Goal: Information Seeking & Learning: Learn about a topic

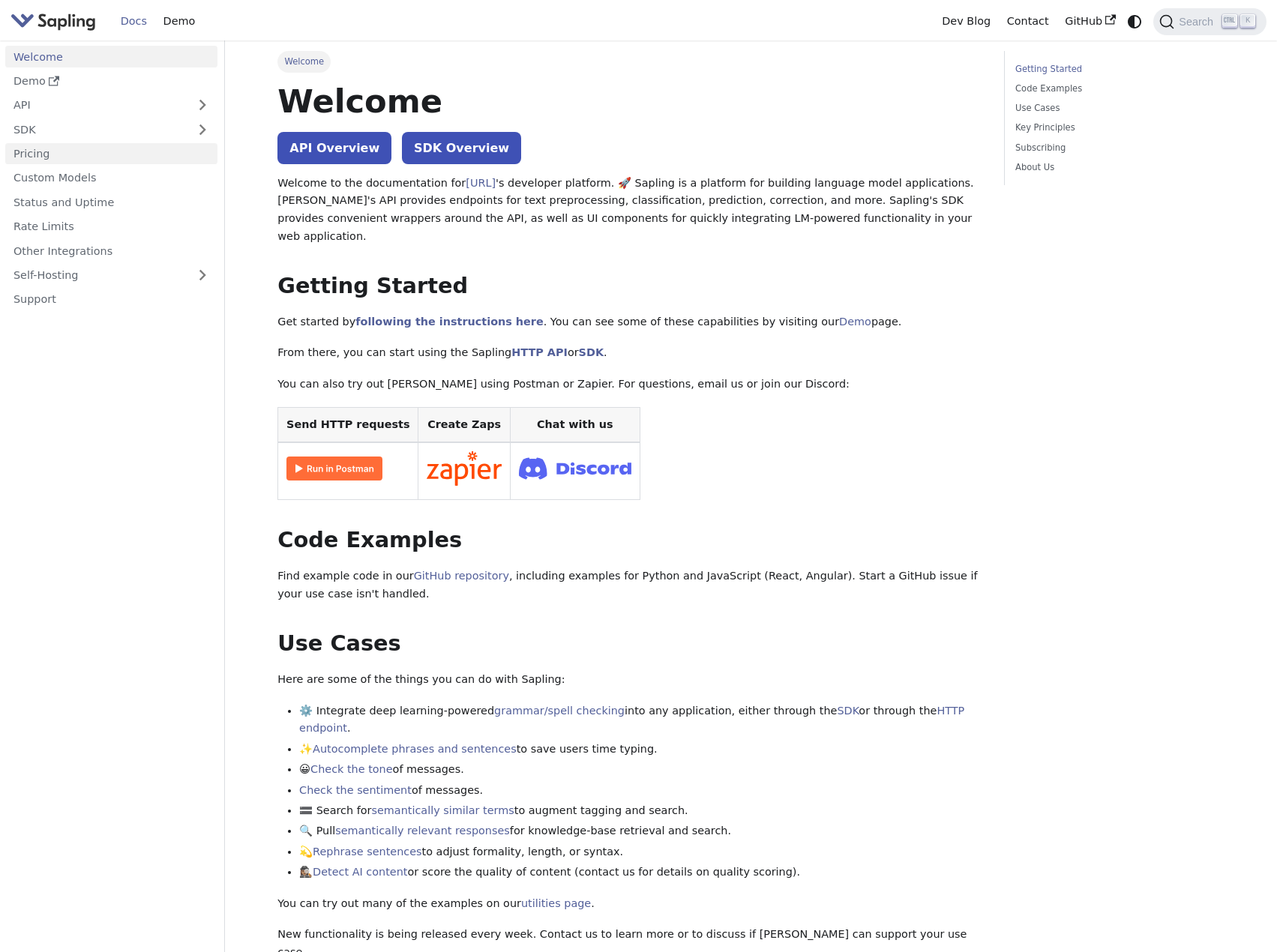
click at [79, 162] on link "Pricing" at bounding box center [111, 153] width 212 height 21
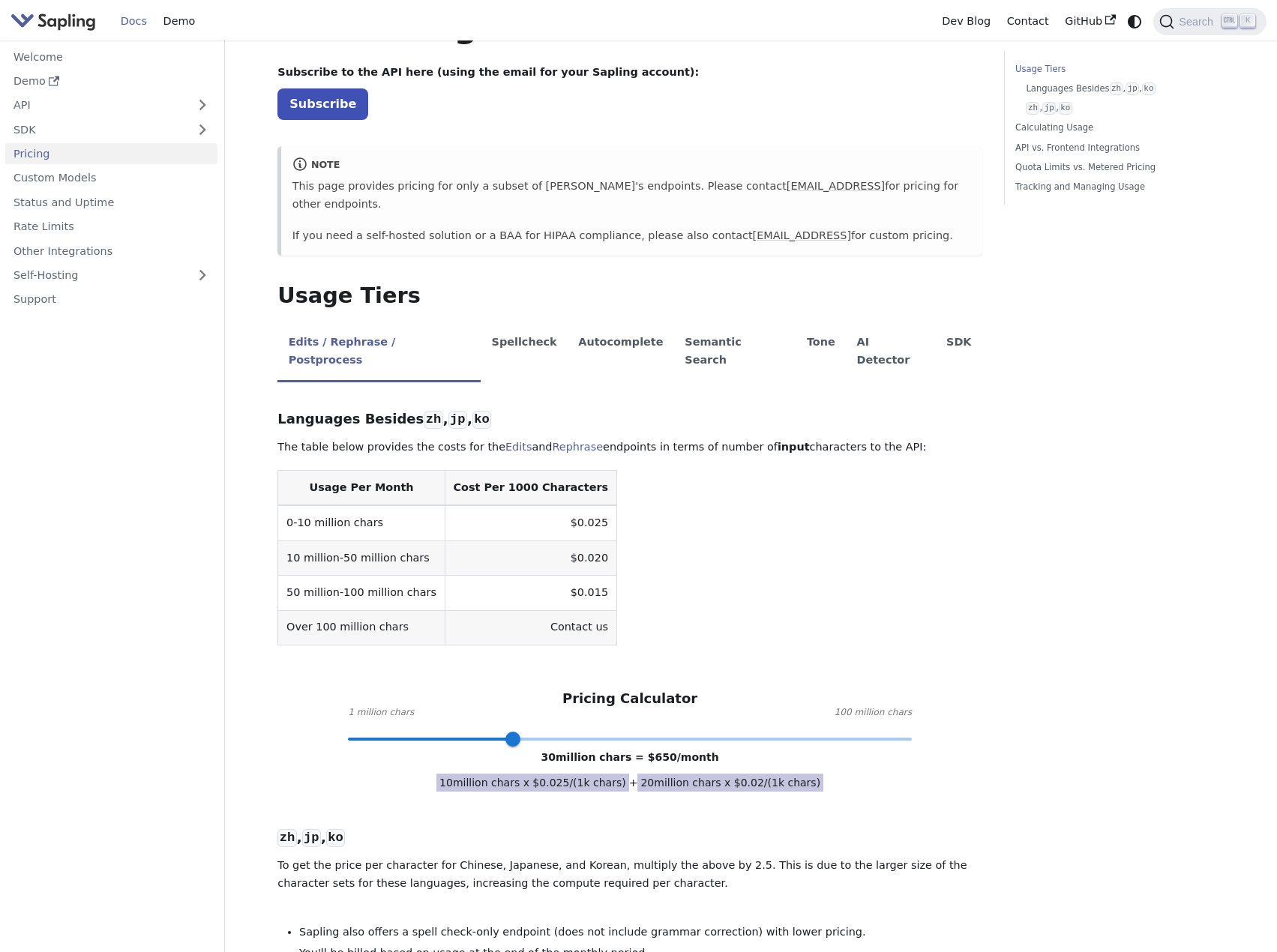
scroll to position [149, 0]
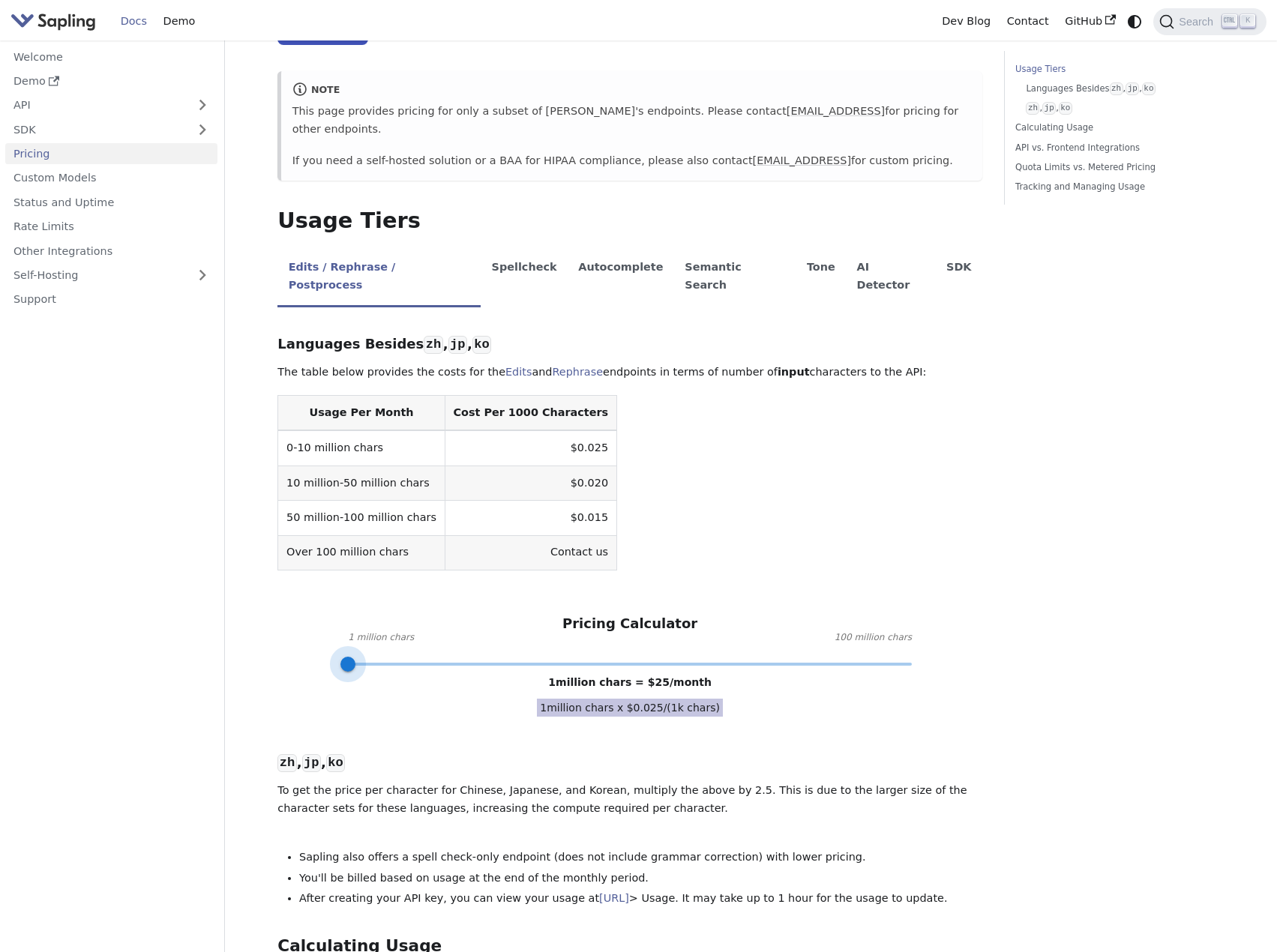
drag, startPoint x: 515, startPoint y: 624, endPoint x: 298, endPoint y: 635, distance: 217.3
click at [298, 635] on div "Languages Besides zh , jp , ko ​ The table below provides the costs for the Edi…" at bounding box center [630, 931] width 704 height 1227
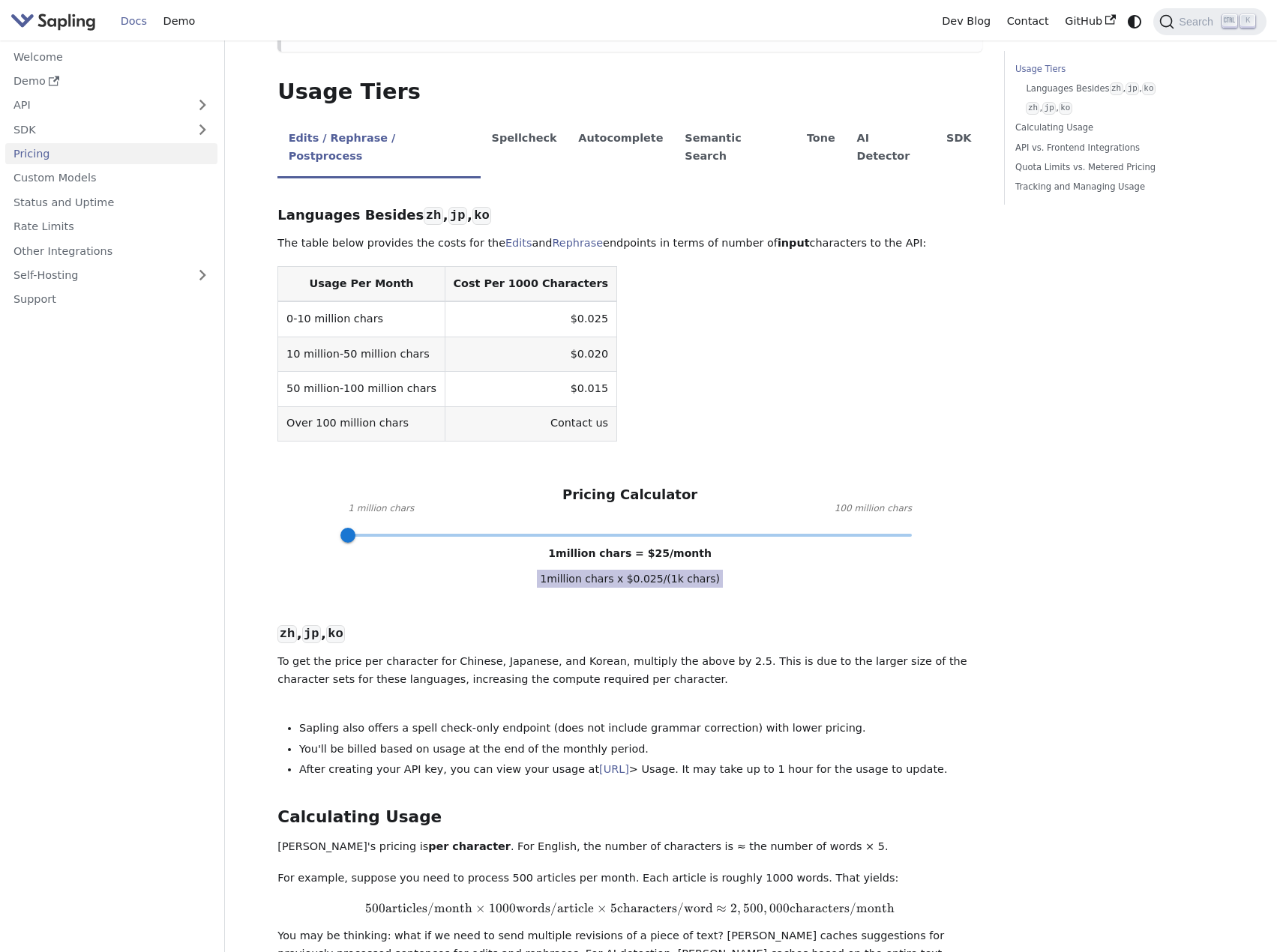
scroll to position [300, 0]
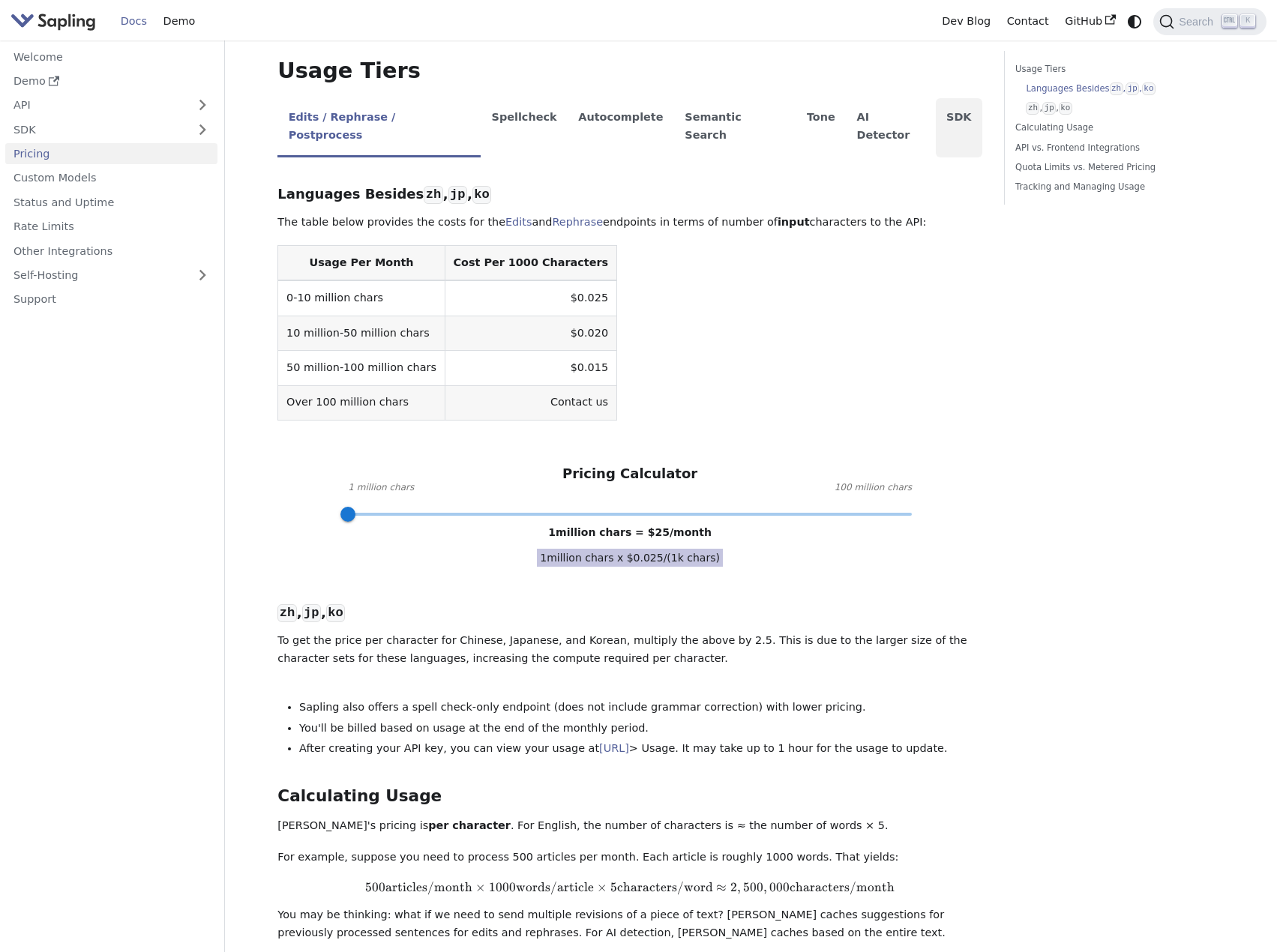
click at [935, 101] on li "SDK" at bounding box center [958, 127] width 47 height 59
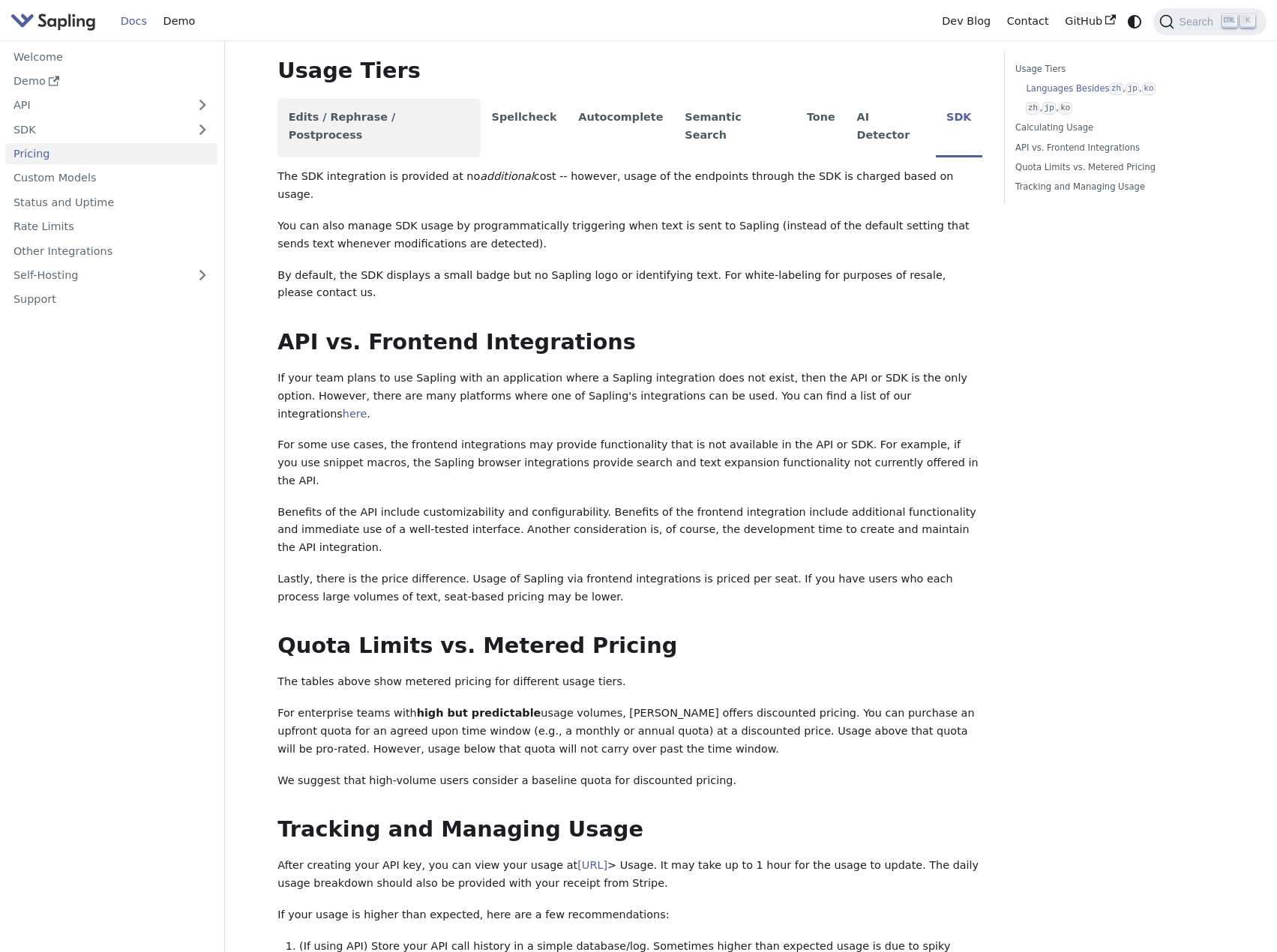
click at [358, 106] on li "Edits / Rephrase / Postprocess" at bounding box center [378, 127] width 203 height 59
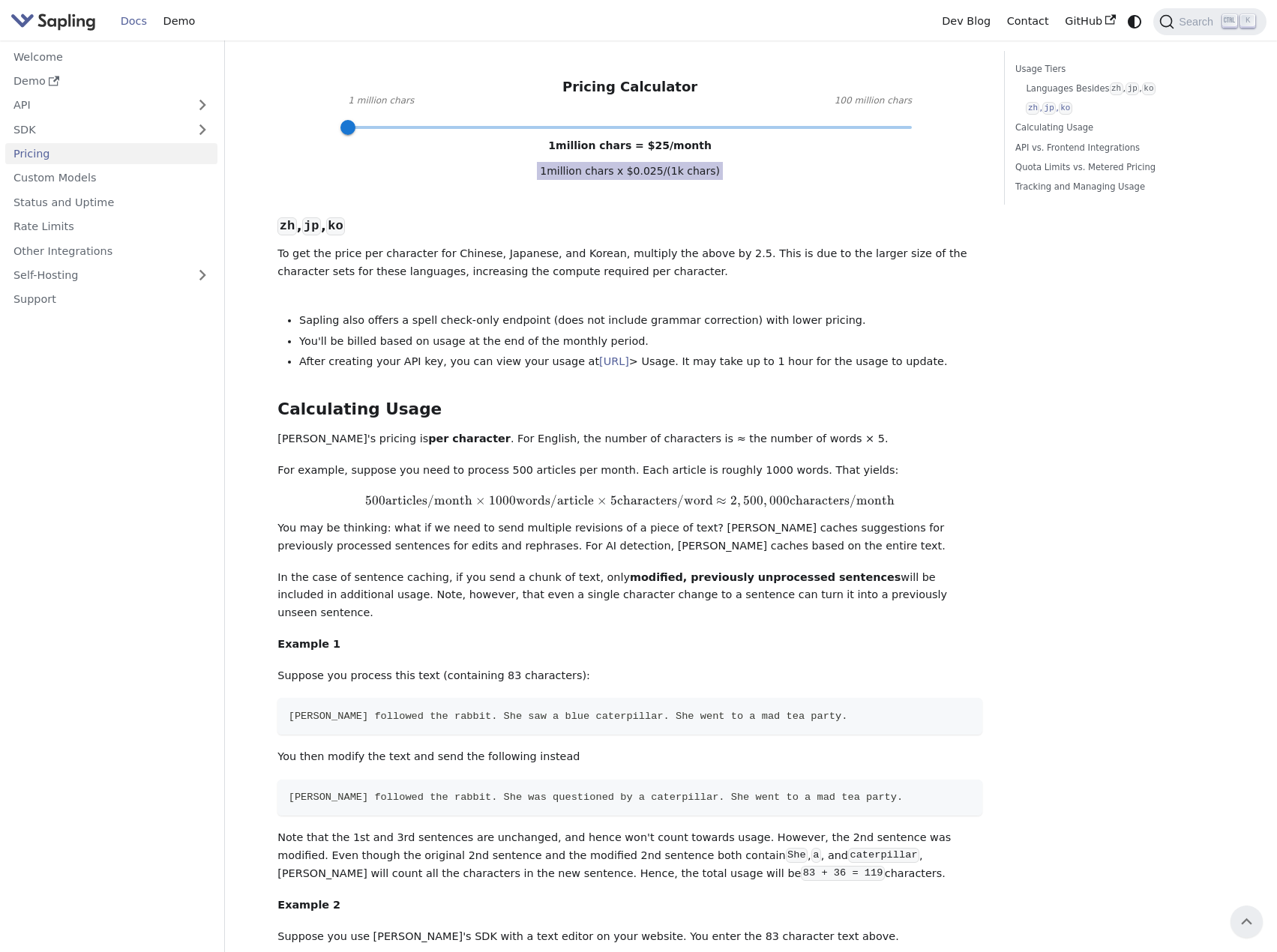
scroll to position [600, 0]
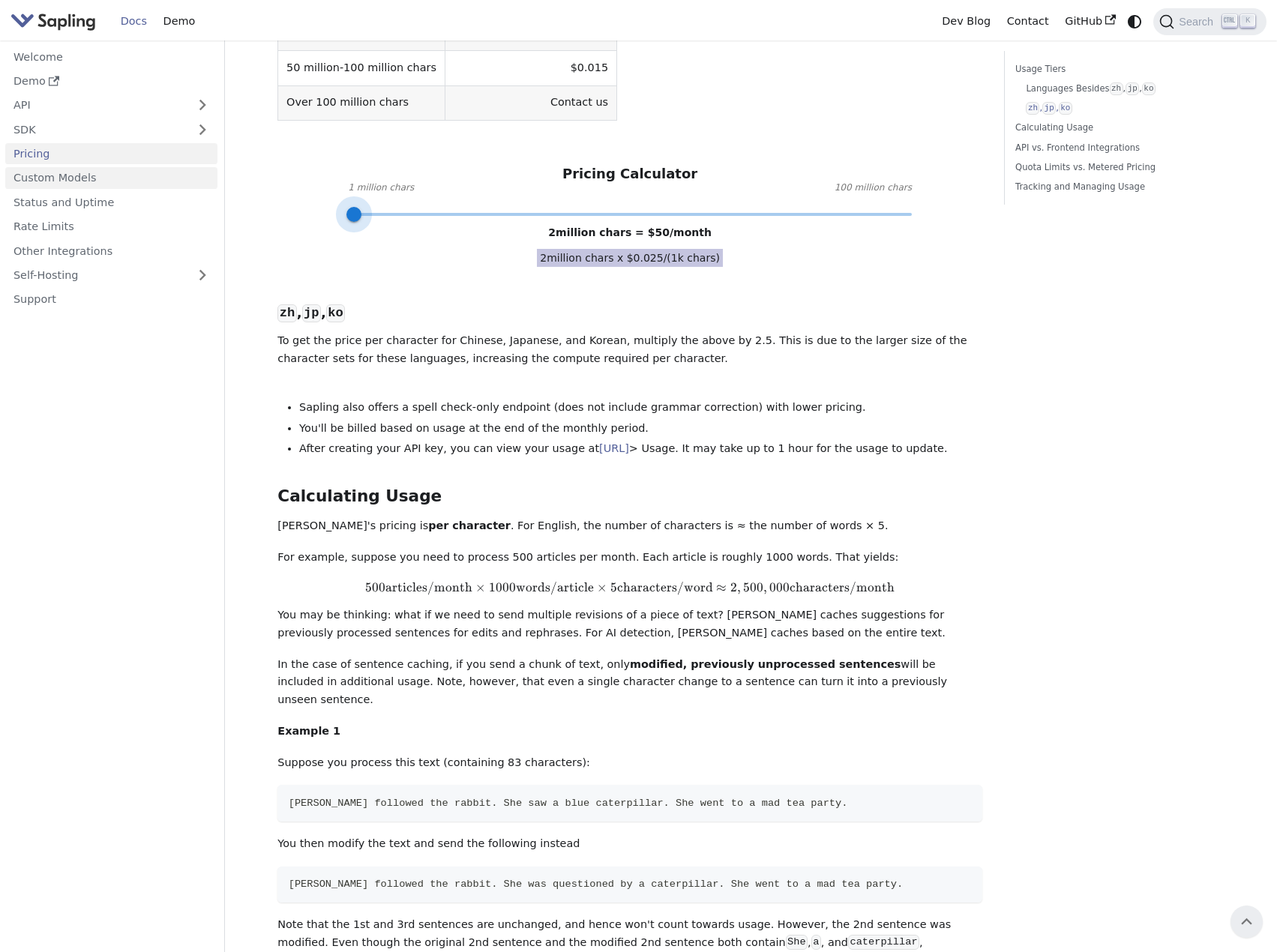
type input "1"
drag, startPoint x: 345, startPoint y: 183, endPoint x: 172, endPoint y: 335, distance: 230.3
click at [66, 190] on div "Welcome Demo API SDK Pricing Custom Models Status and Uptime Rate Limits Other …" at bounding box center [638, 718] width 1277 height 2556
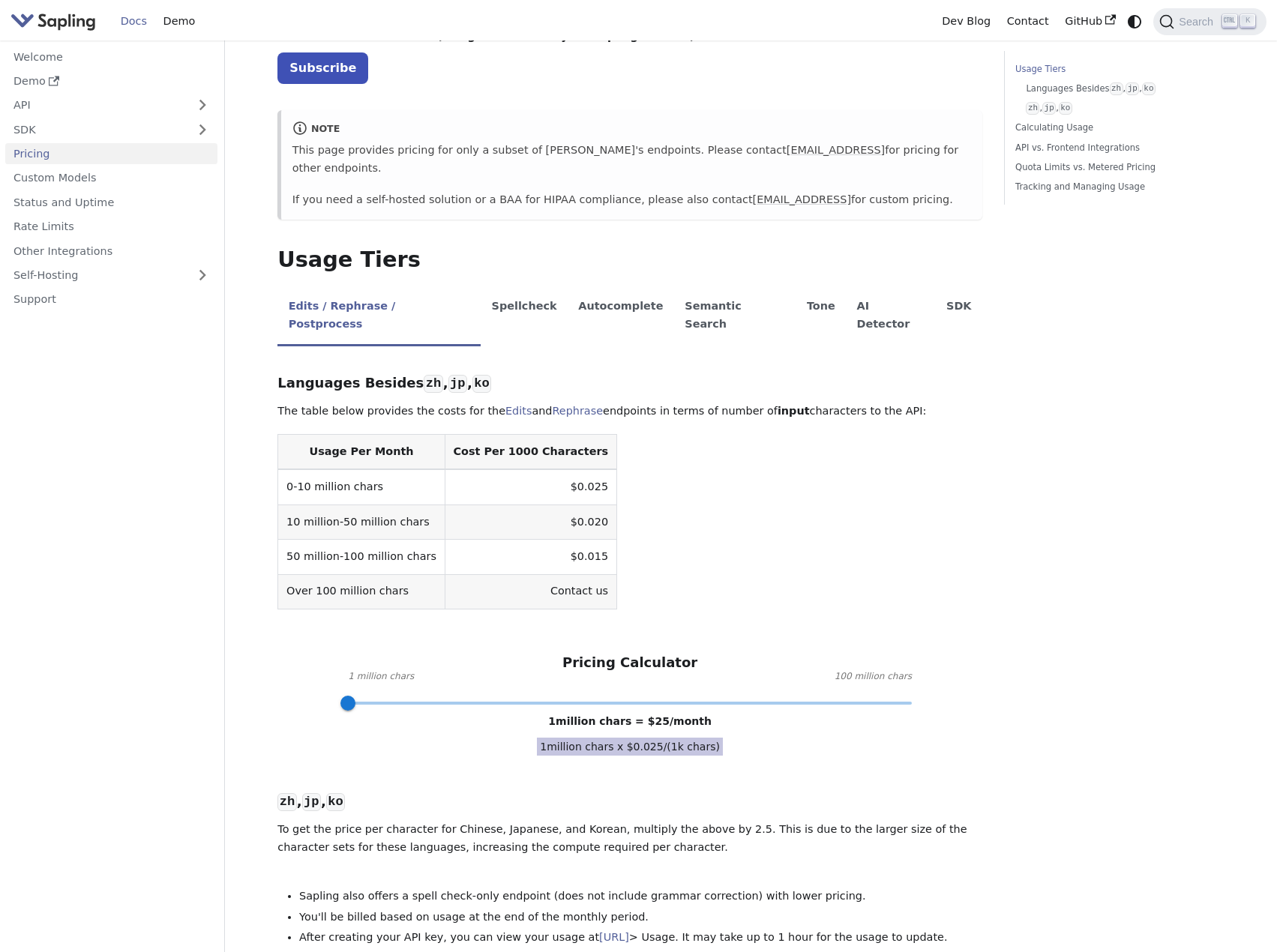
scroll to position [0, 0]
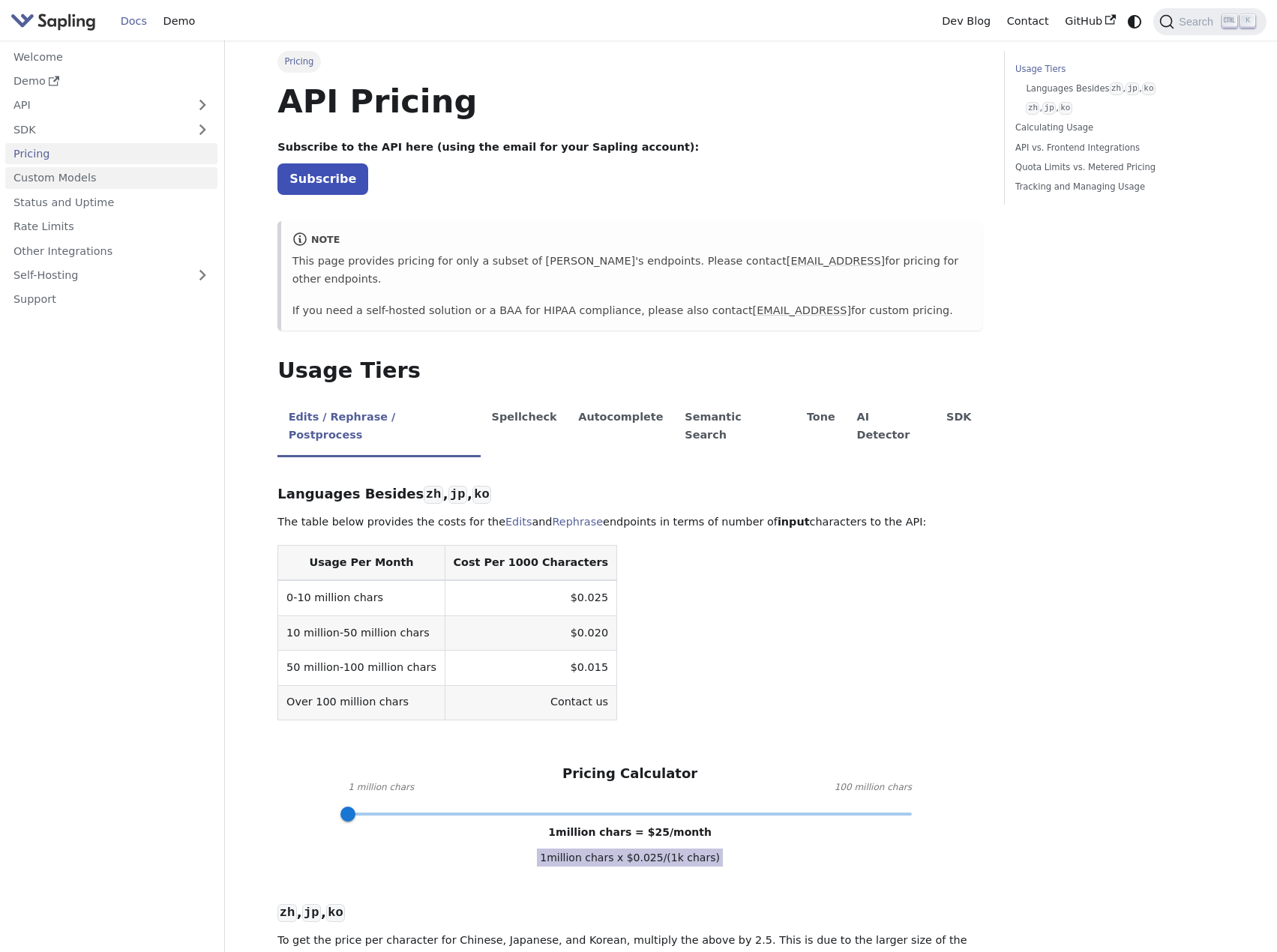
click at [68, 186] on link "Custom Models" at bounding box center [111, 178] width 212 height 21
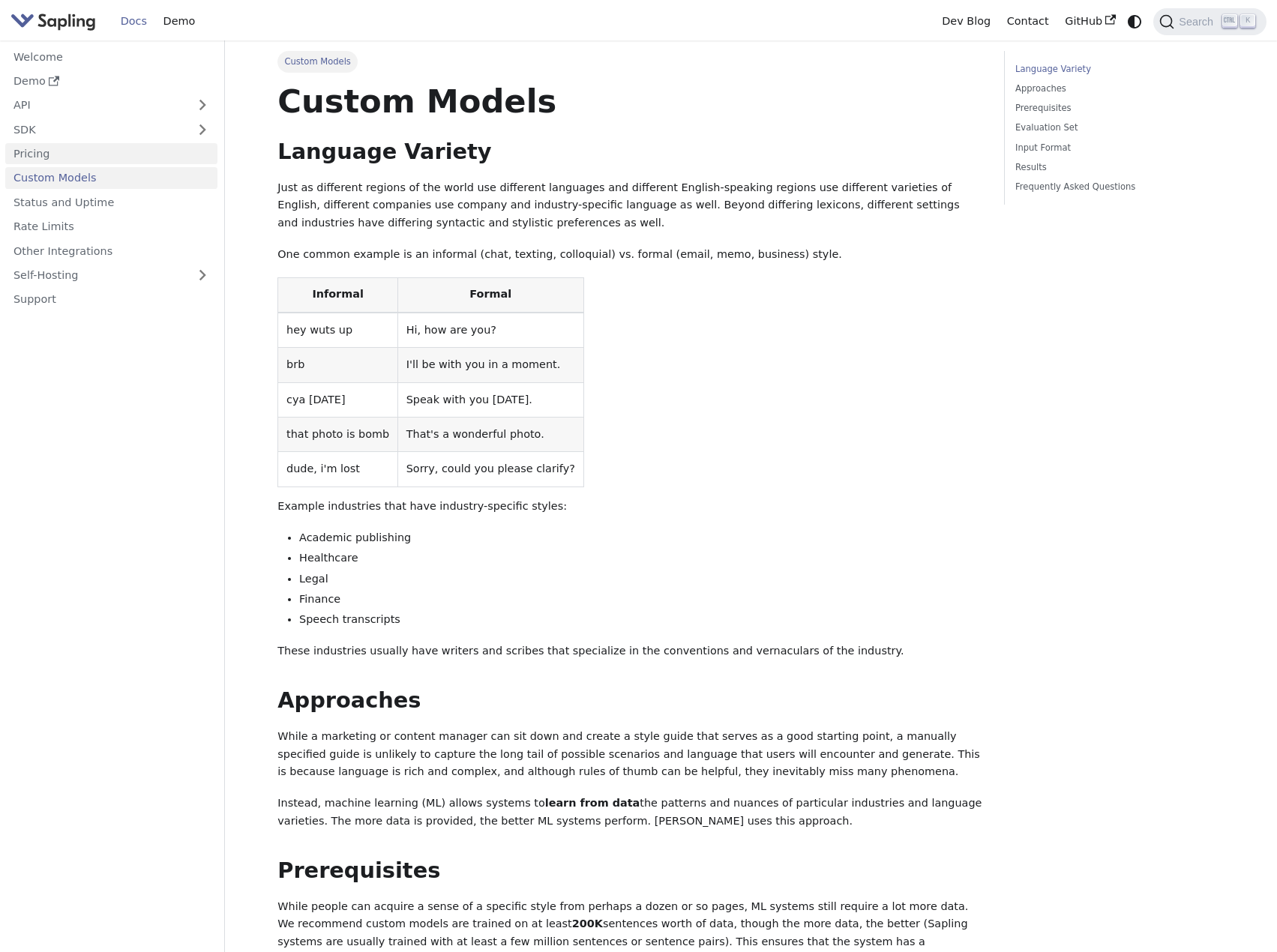
click at [48, 160] on link "Pricing" at bounding box center [111, 153] width 212 height 21
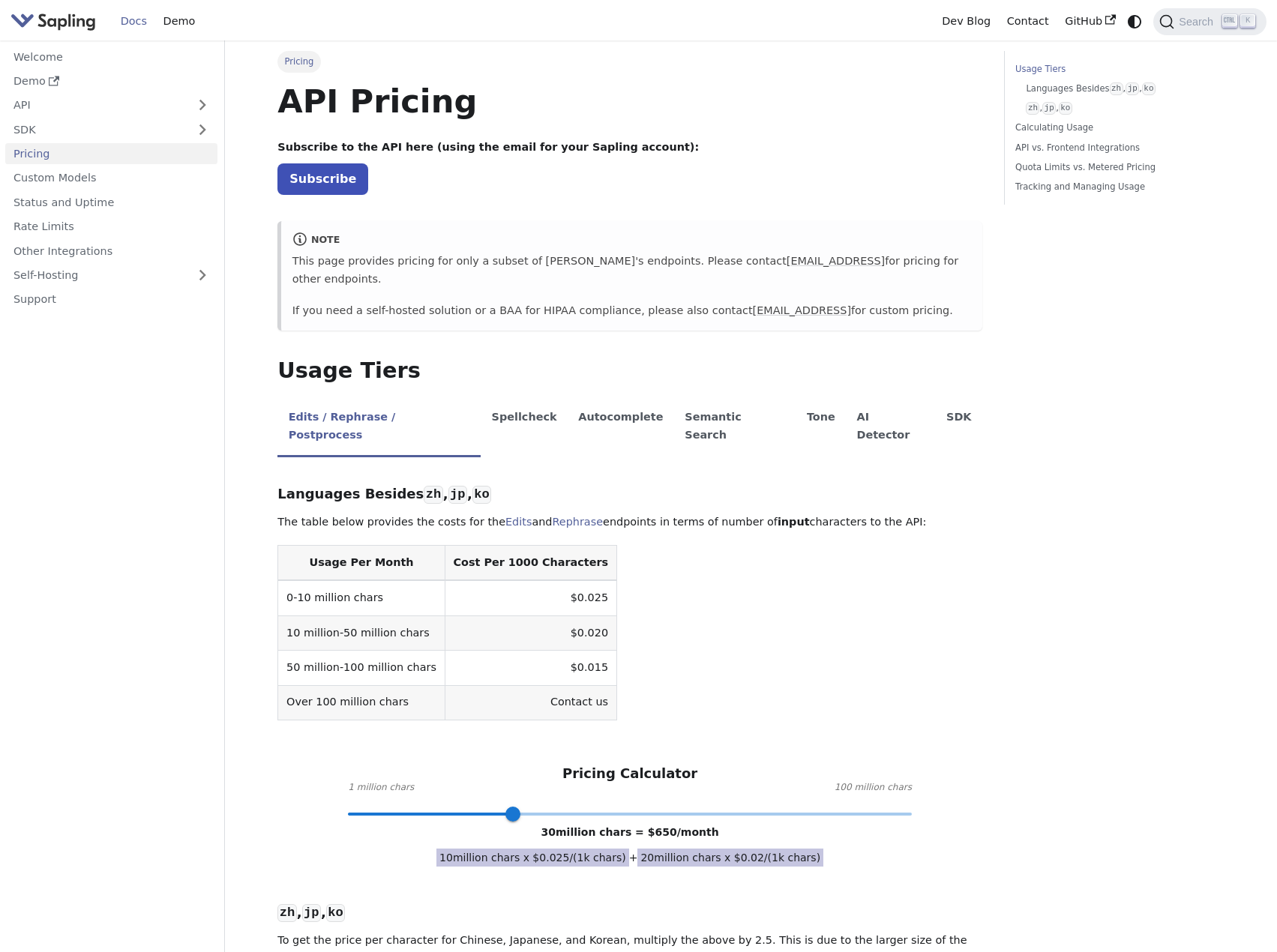
click at [120, 23] on link "Docs" at bounding box center [134, 21] width 43 height 23
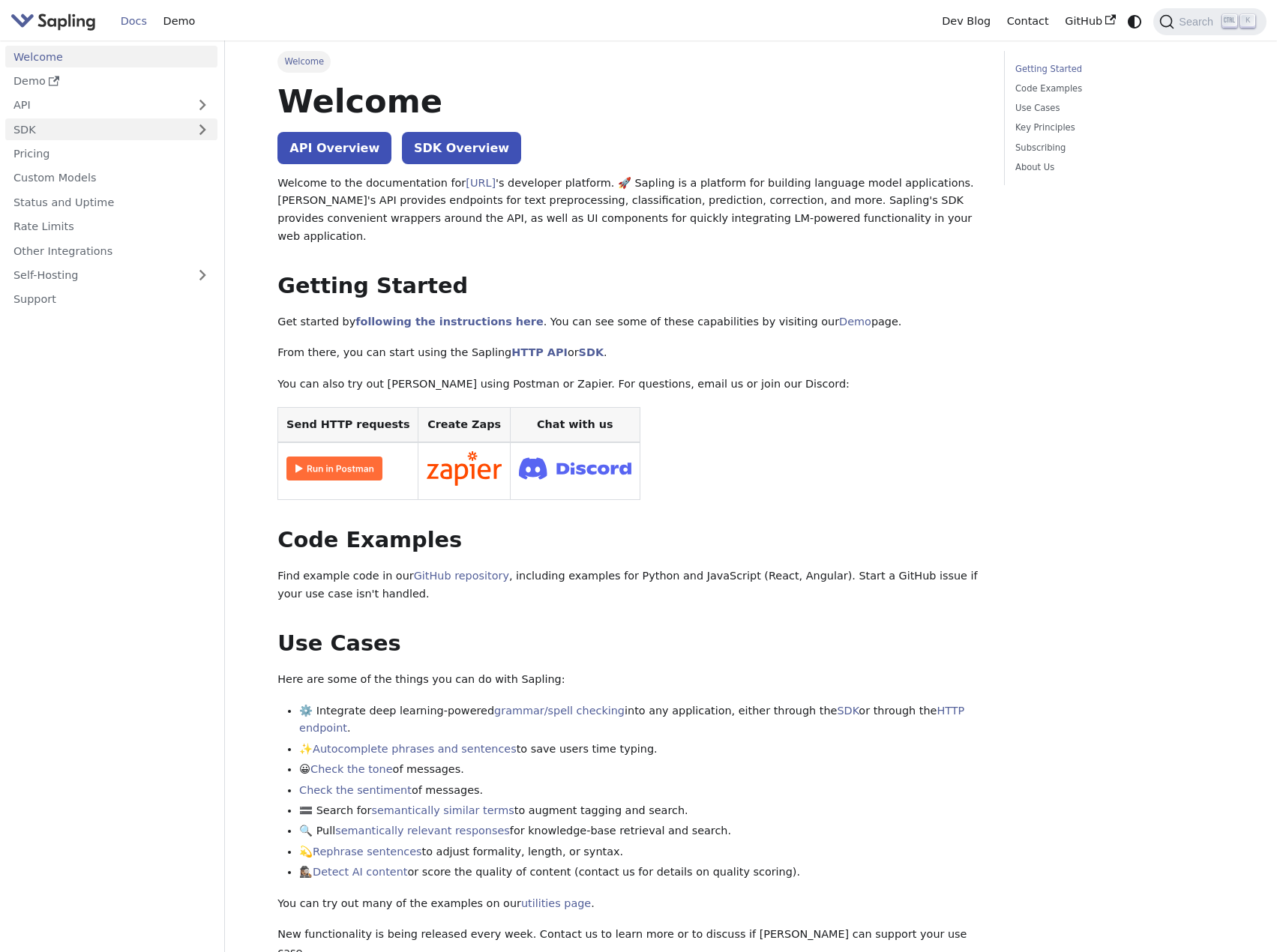
click at [30, 139] on link "SDK" at bounding box center [96, 129] width 182 height 21
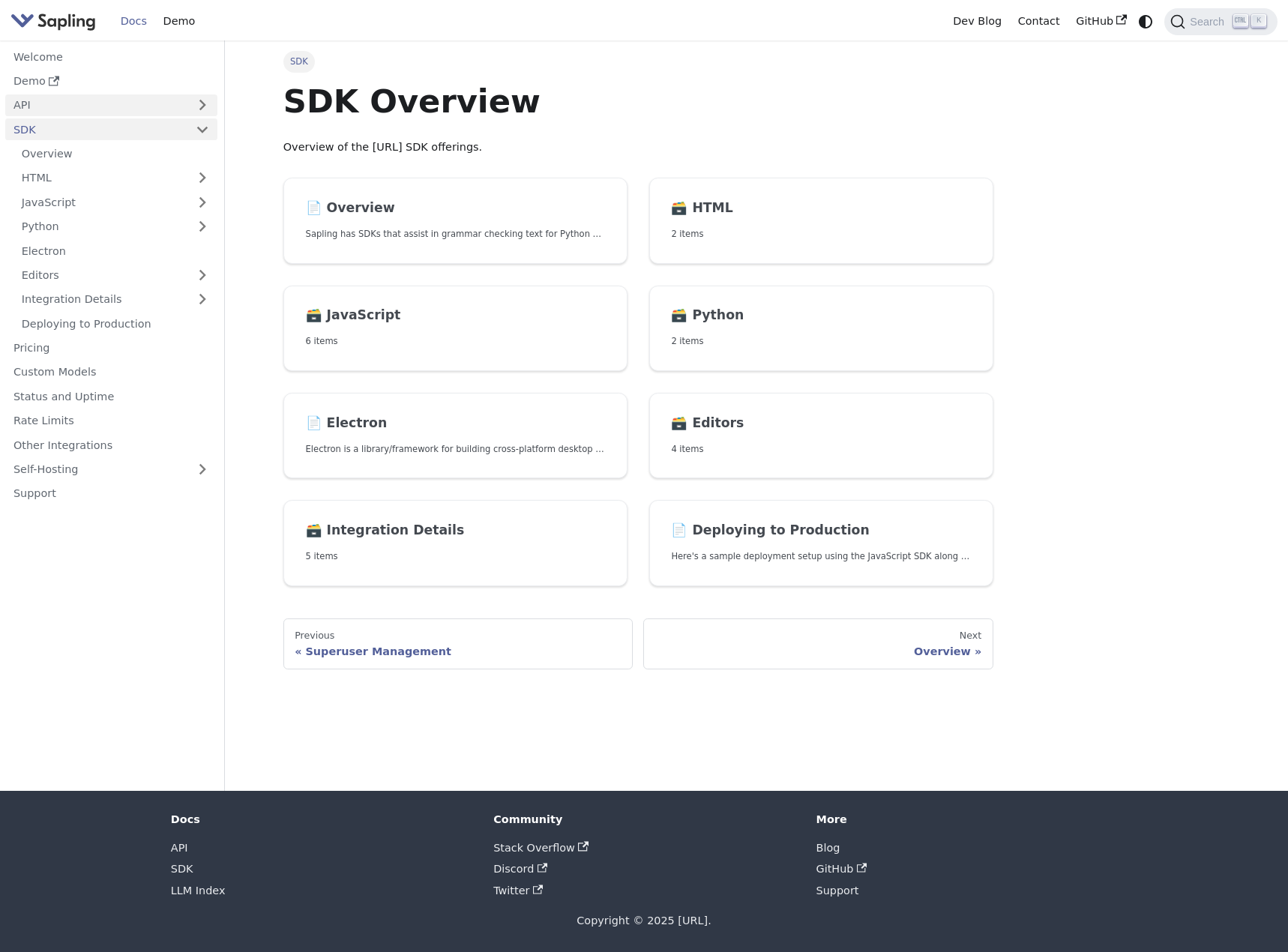
click at [65, 107] on link "API" at bounding box center [96, 105] width 182 height 21
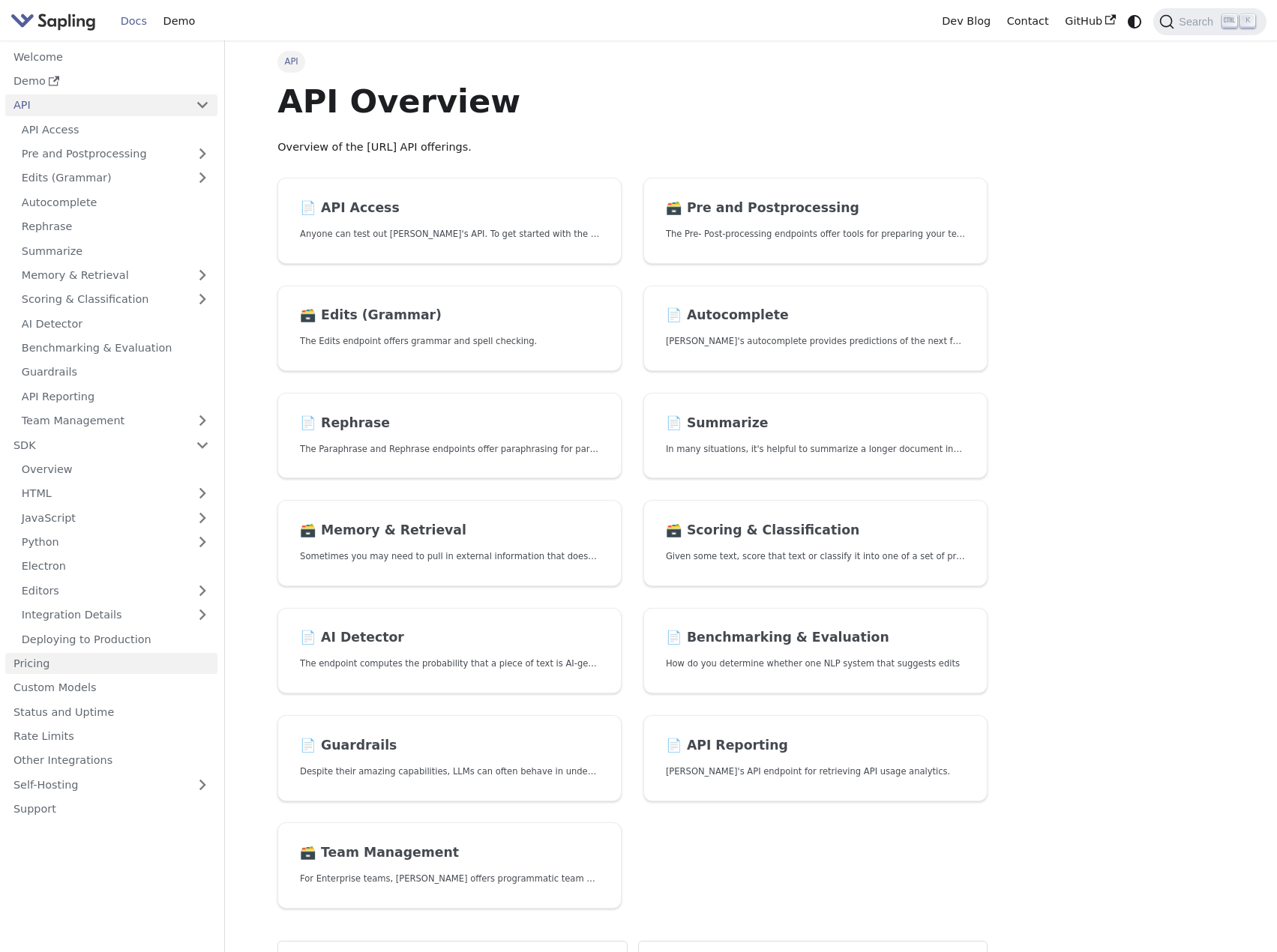
click at [21, 668] on link "Pricing" at bounding box center [111, 663] width 212 height 21
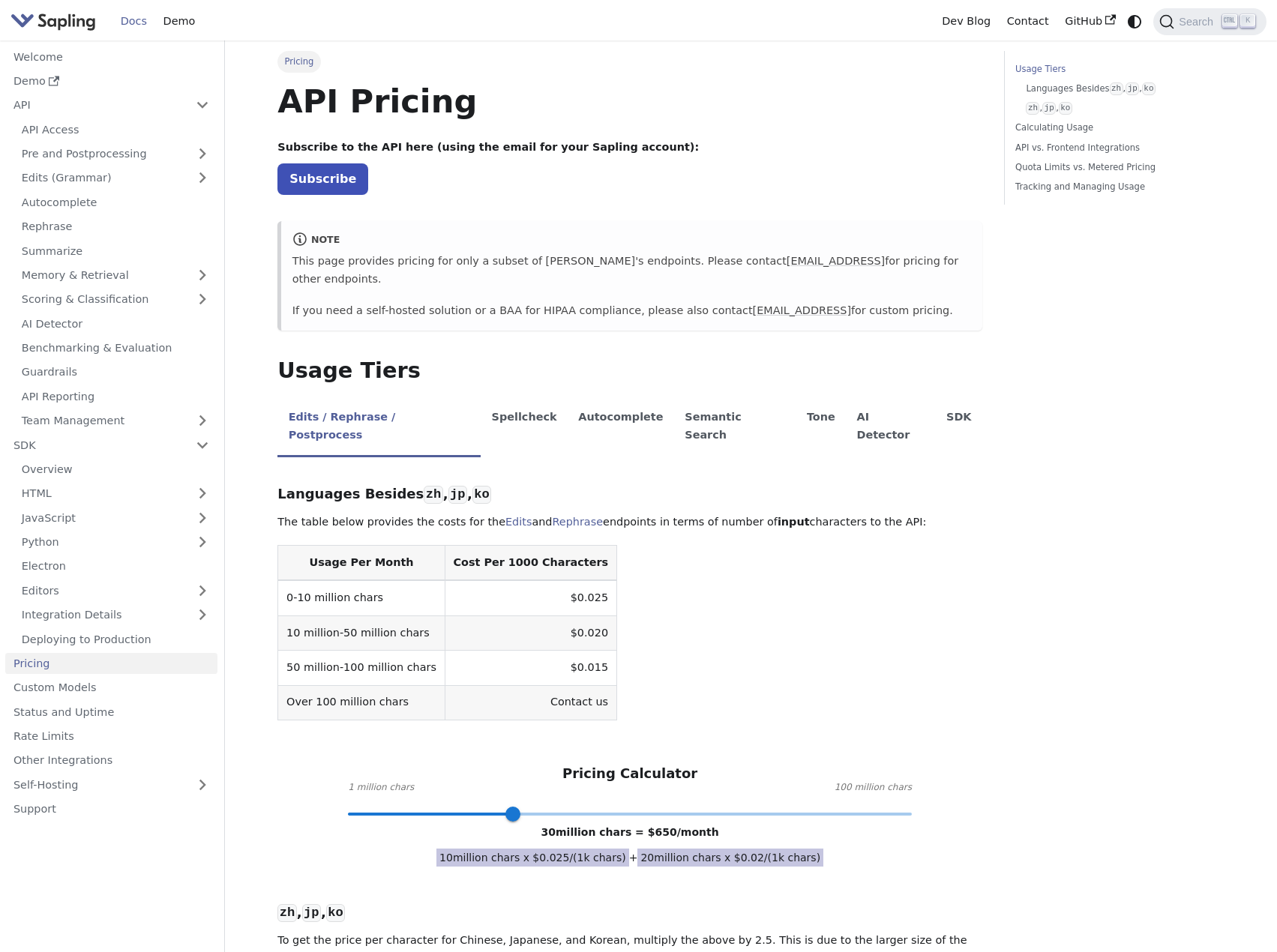
scroll to position [225, 0]
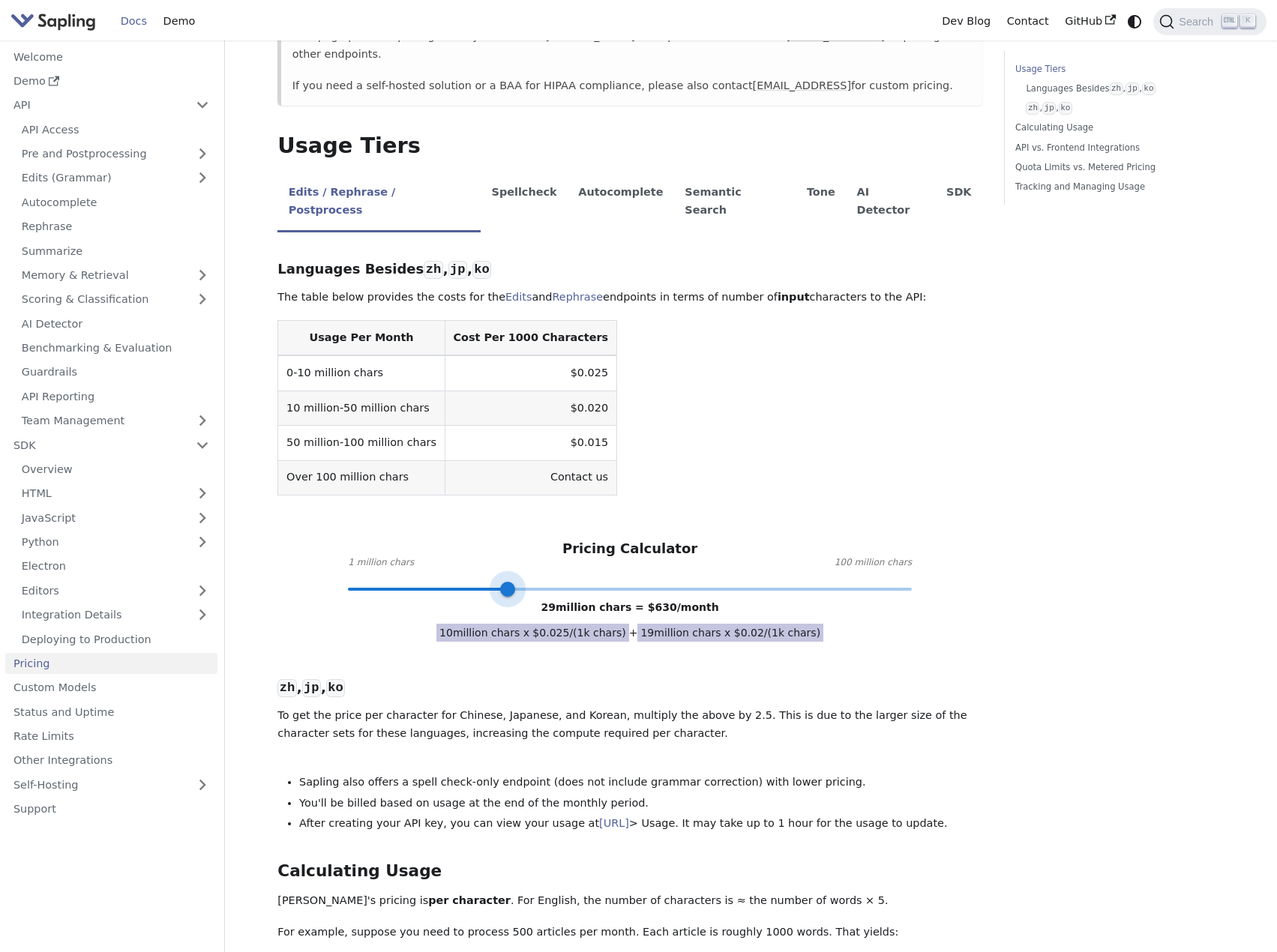
type input "1"
drag, startPoint x: 505, startPoint y: 567, endPoint x: 276, endPoint y: 568, distance: 229.0
click at [74, 669] on link "Pricing" at bounding box center [111, 663] width 212 height 21
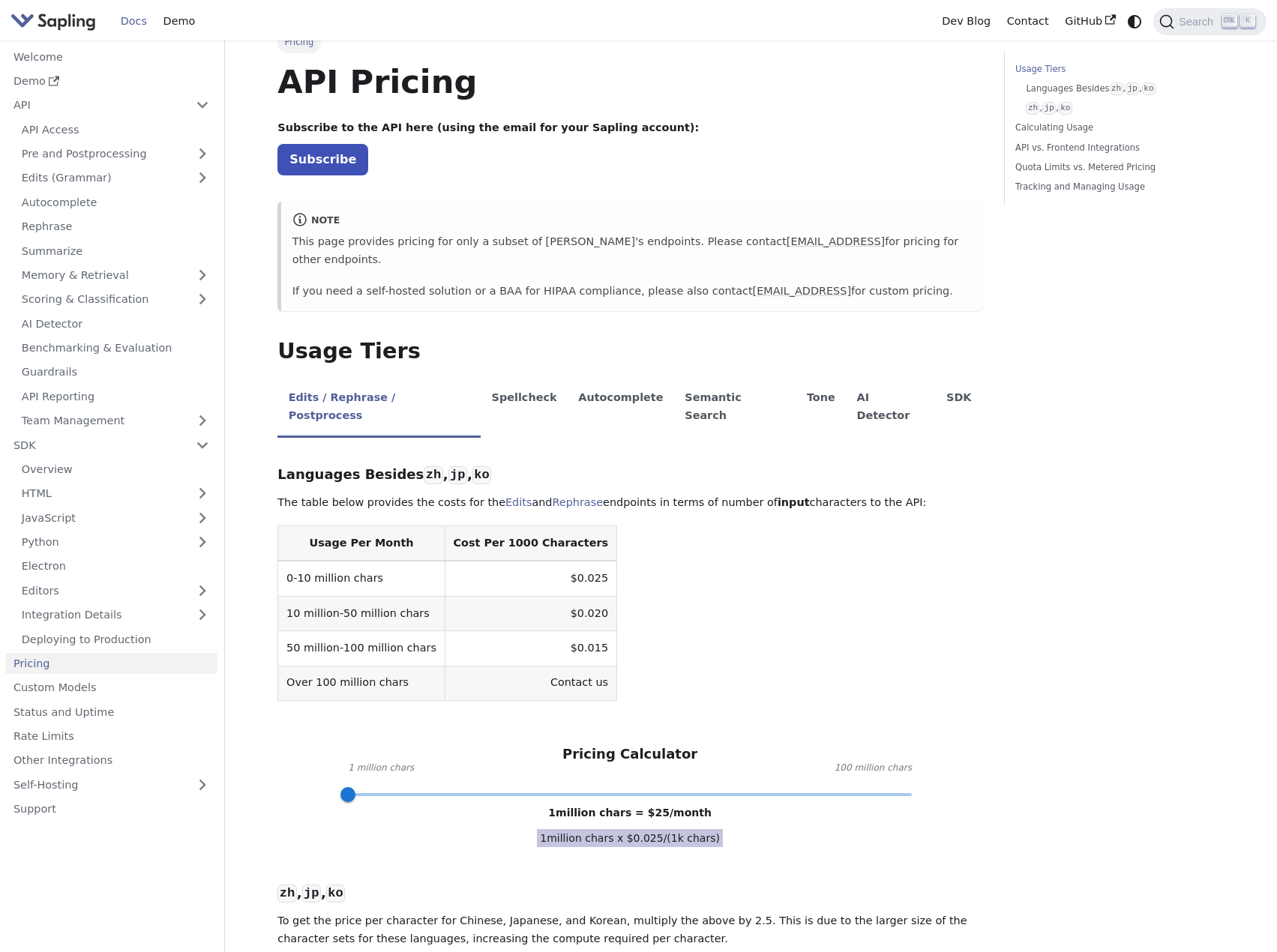
scroll to position [75, 0]
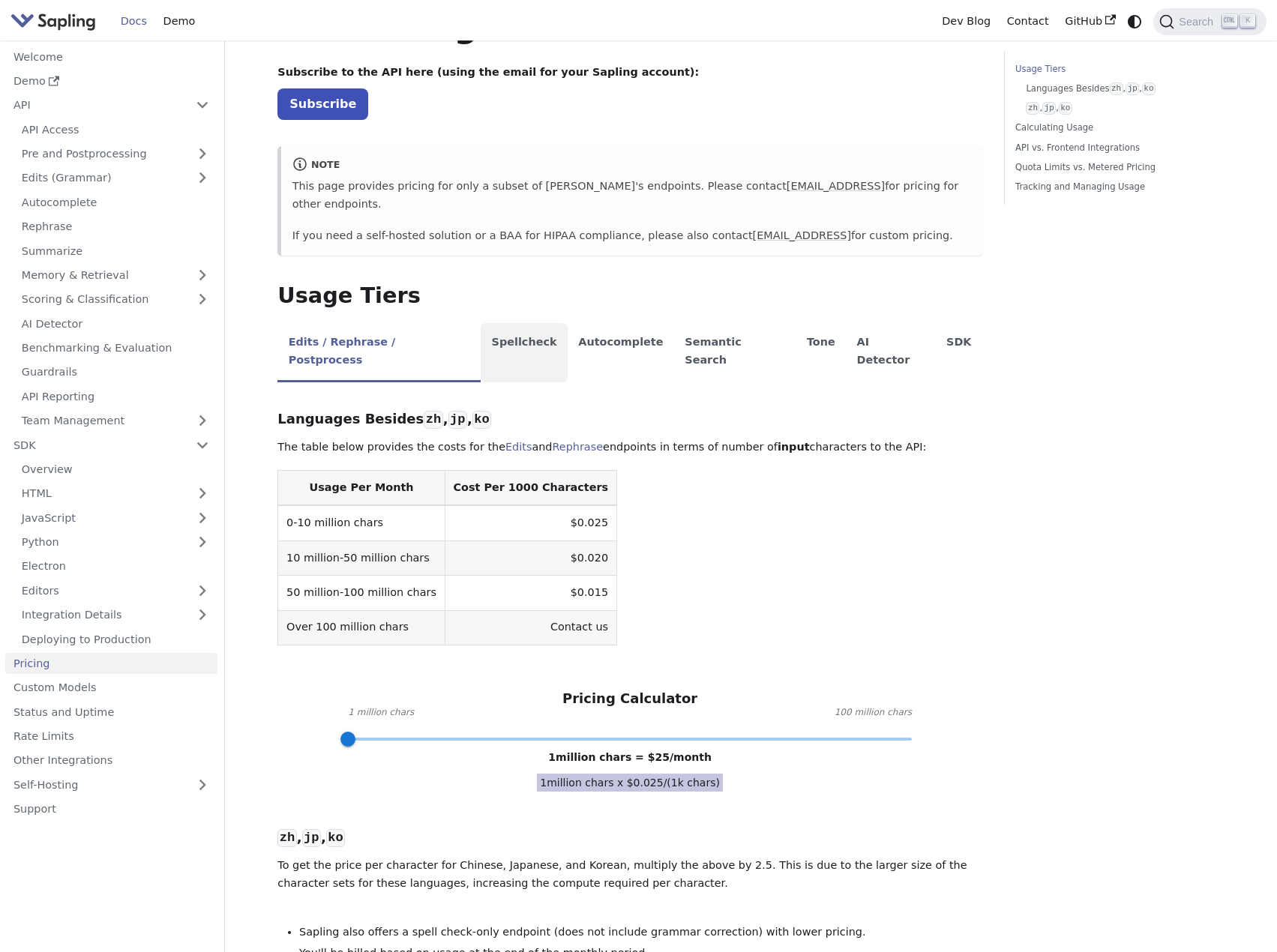
click at [506, 327] on li "Spellcheck" at bounding box center [523, 352] width 87 height 59
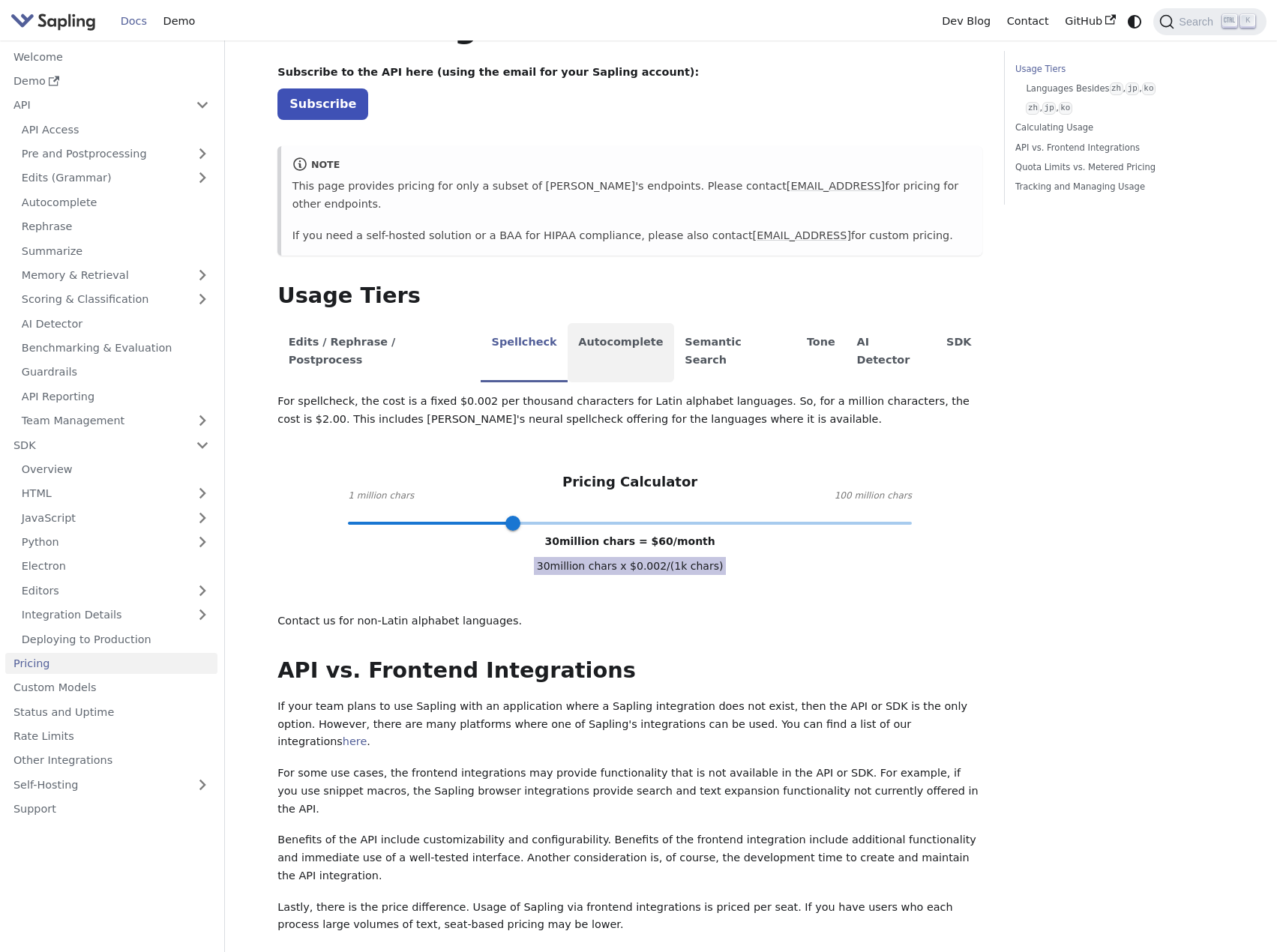
click at [567, 323] on li "Autocomplete" at bounding box center [620, 352] width 106 height 59
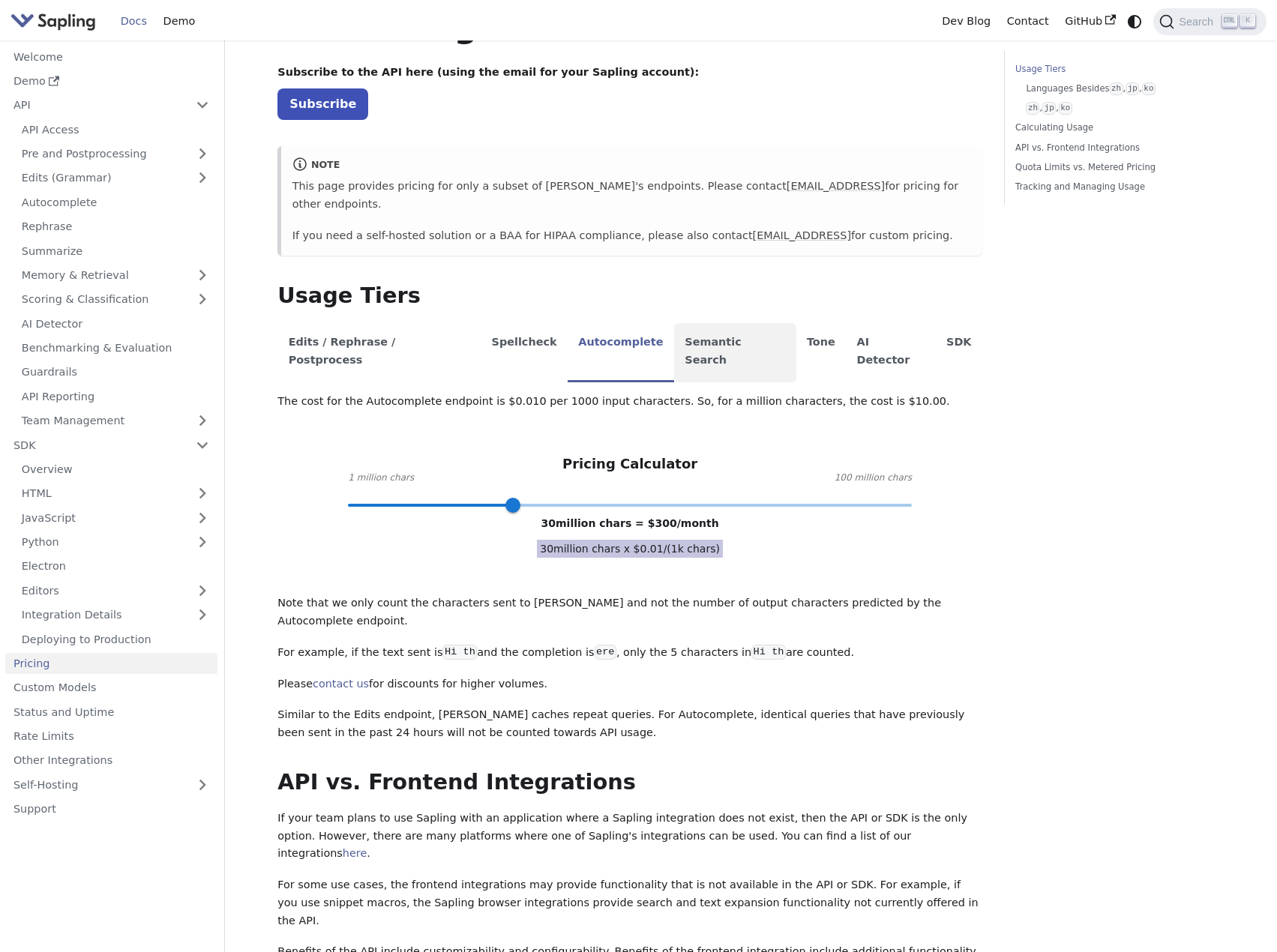
click at [674, 323] on li "Semantic Search" at bounding box center [734, 352] width 122 height 59
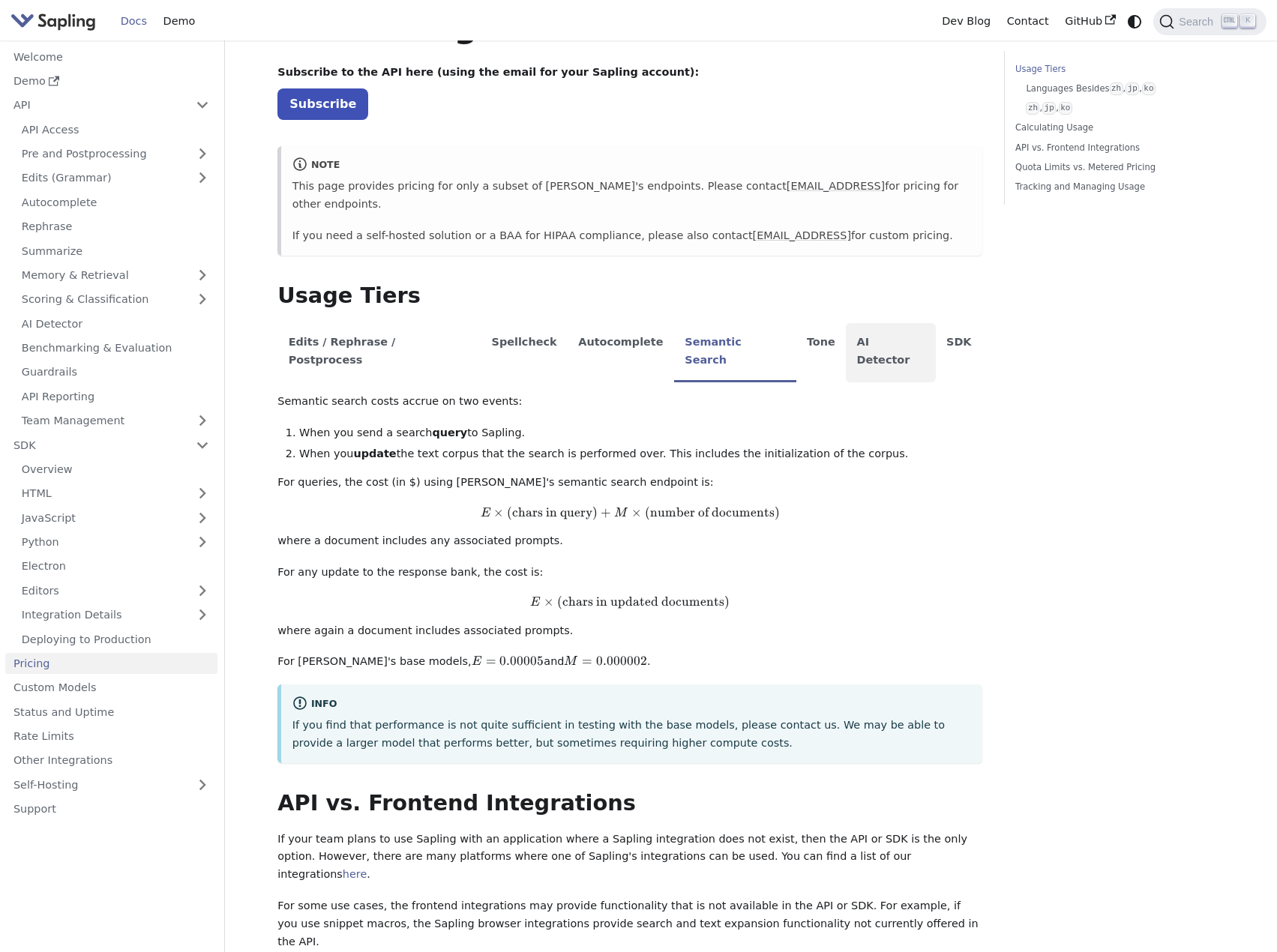
click at [845, 323] on li "AI Detector" at bounding box center [890, 352] width 90 height 59
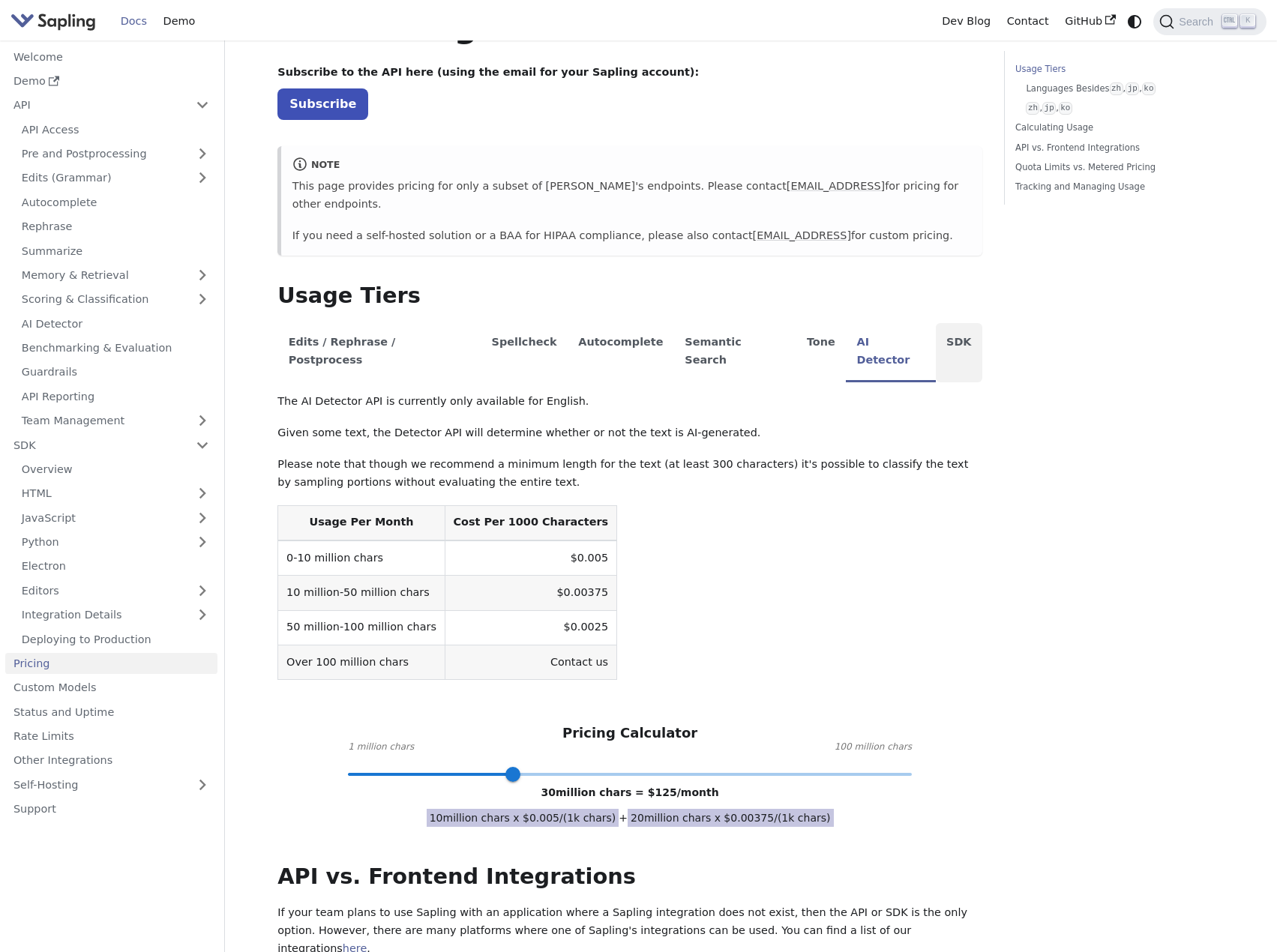
click at [935, 323] on li "SDK" at bounding box center [958, 352] width 47 height 59
